Goal: Information Seeking & Learning: Understand process/instructions

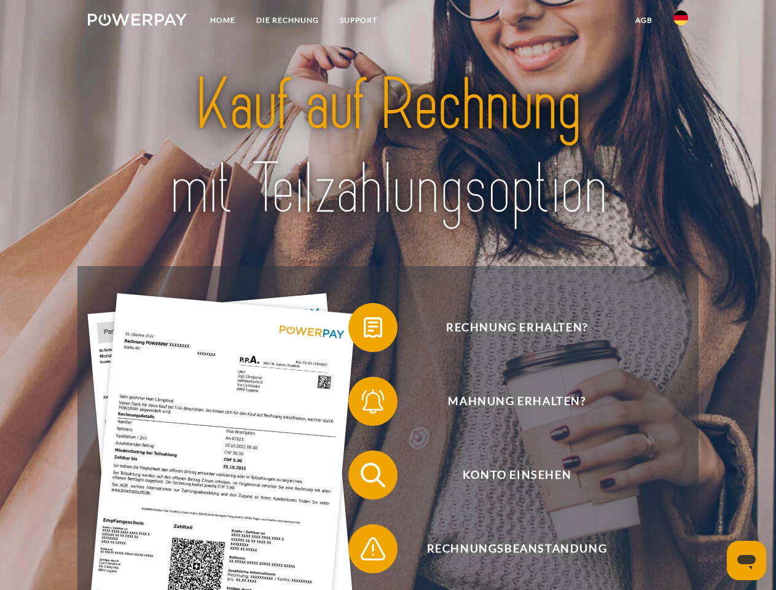
click at [137, 22] on img at bounding box center [137, 20] width 99 height 12
click at [681, 22] on img at bounding box center [680, 17] width 15 height 15
click at [643, 20] on link "agb" at bounding box center [644, 20] width 38 height 22
click at [364, 330] on span at bounding box center [354, 327] width 61 height 61
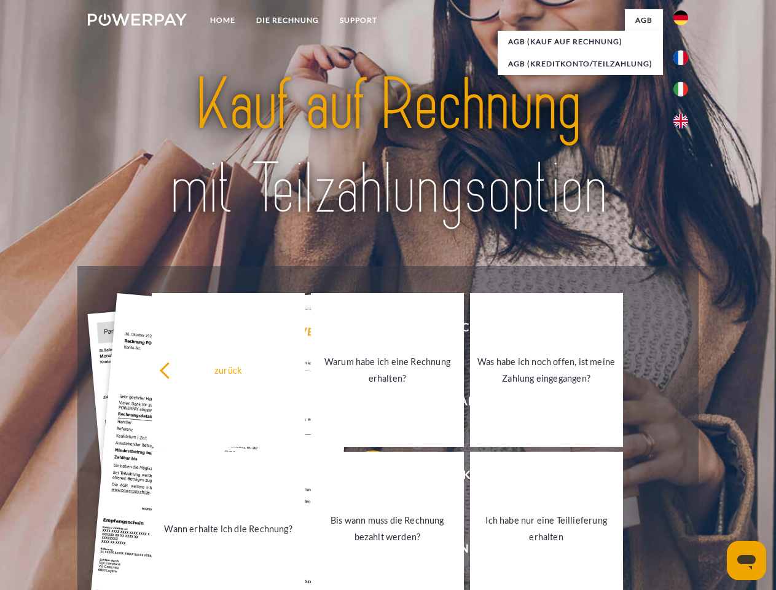
click at [364, 404] on link "Warum habe ich eine Rechnung erhalten?" at bounding box center [387, 370] width 153 height 154
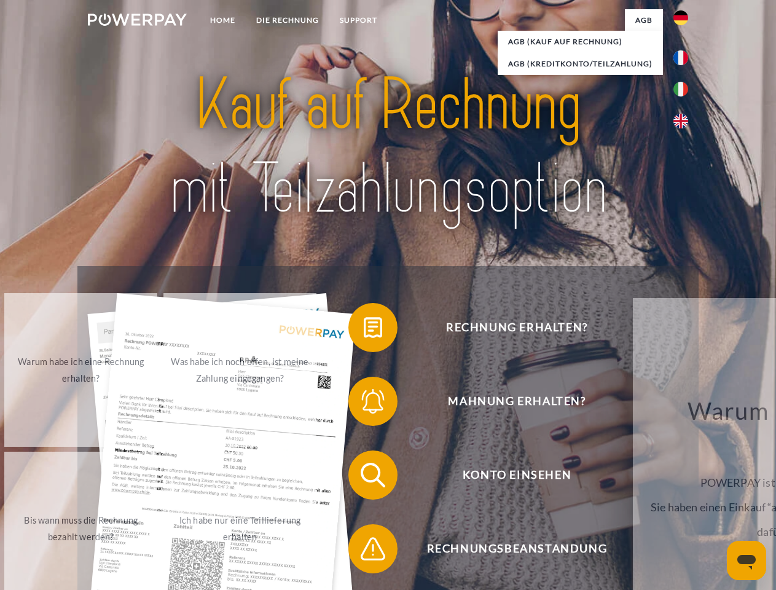
click at [364, 477] on span at bounding box center [354, 474] width 61 height 61
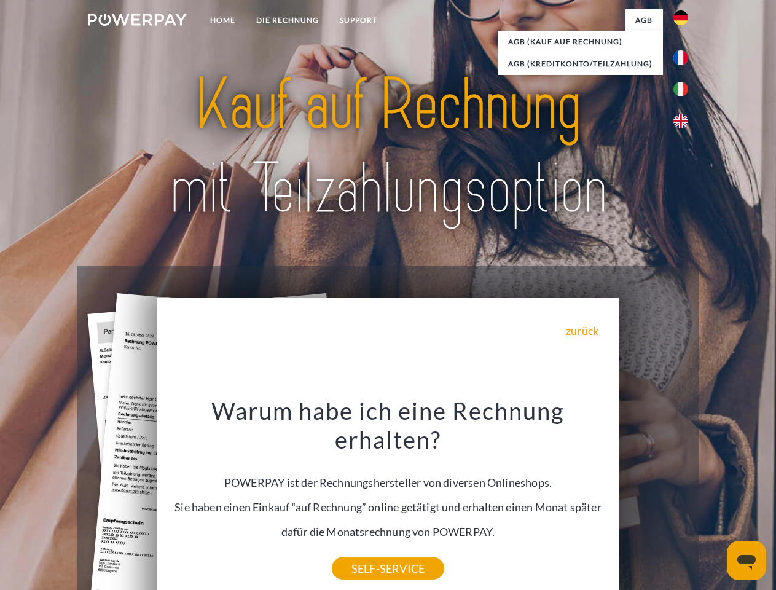
click at [364, 551] on div "Warum habe ich eine Rechnung erhalten? POWERPAY ist der Rechnungshersteller von…" at bounding box center [388, 482] width 449 height 173
click at [747, 560] on icon "Messaging-Fenster öffnen" at bounding box center [746, 562] width 18 height 15
